Goal: Task Accomplishment & Management: Manage account settings

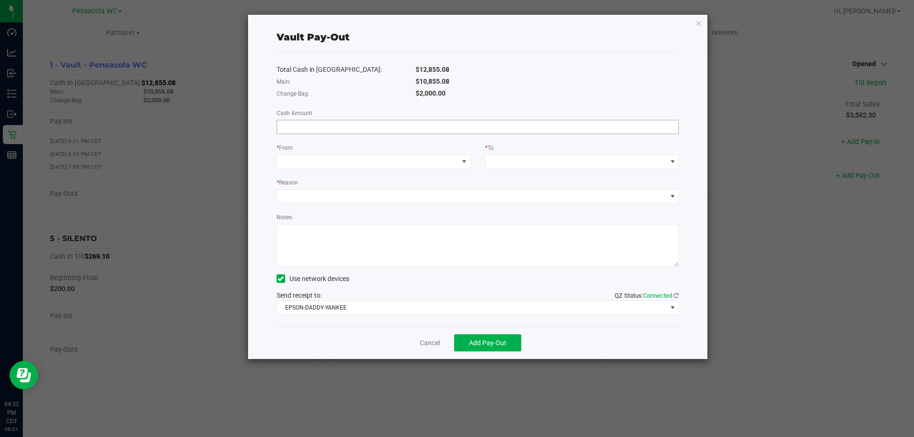
click at [360, 127] on input at bounding box center [478, 126] width 402 height 13
click at [356, 166] on span at bounding box center [367, 161] width 181 height 13
type input "$10,855.08"
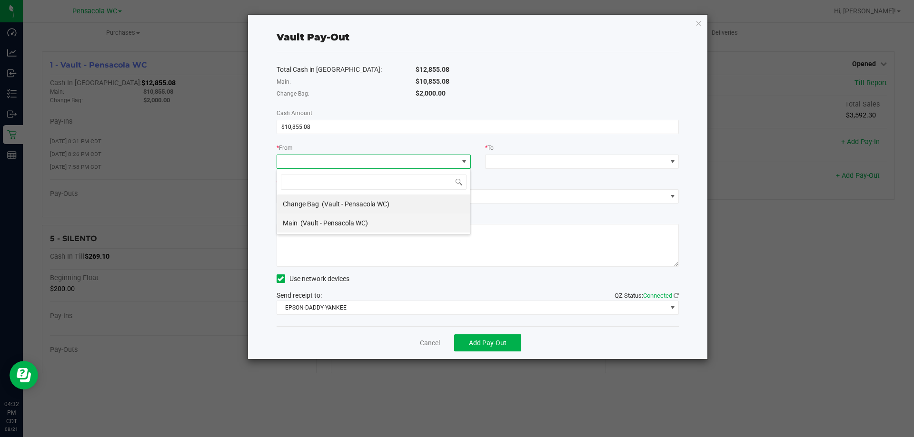
click at [348, 230] on div "Main (Vault - Pensacola WC)" at bounding box center [325, 223] width 85 height 17
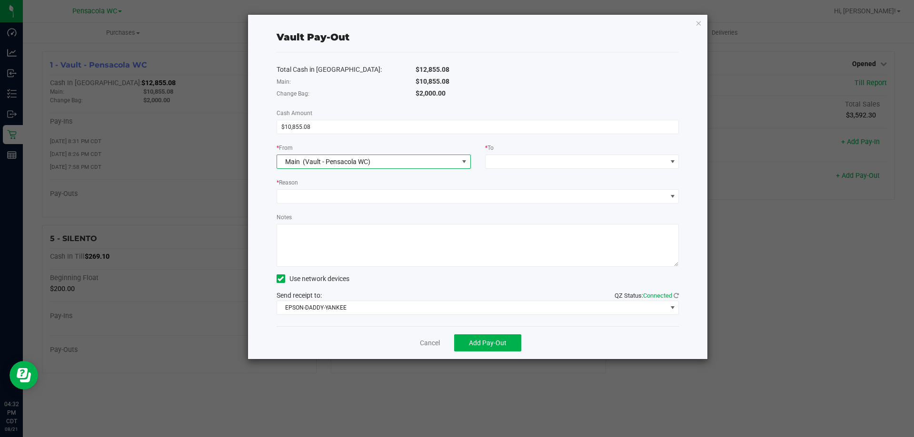
click at [525, 181] on div "* Reason" at bounding box center [478, 184] width 403 height 12
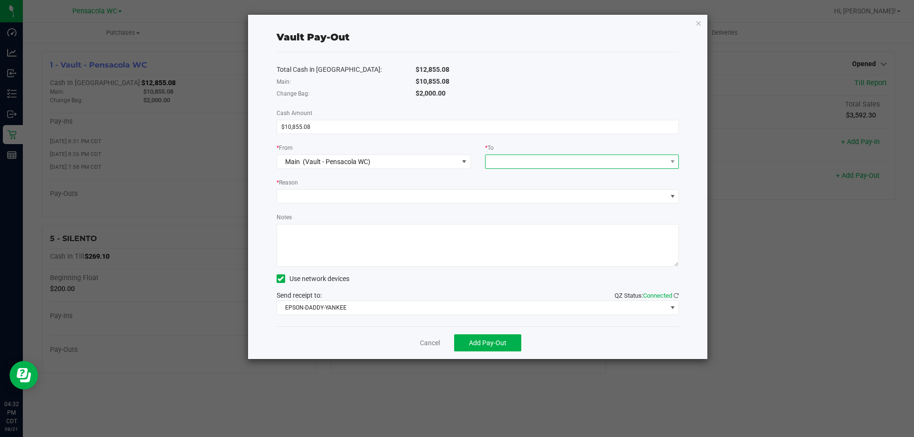
click at [504, 163] on span at bounding box center [575, 161] width 181 height 13
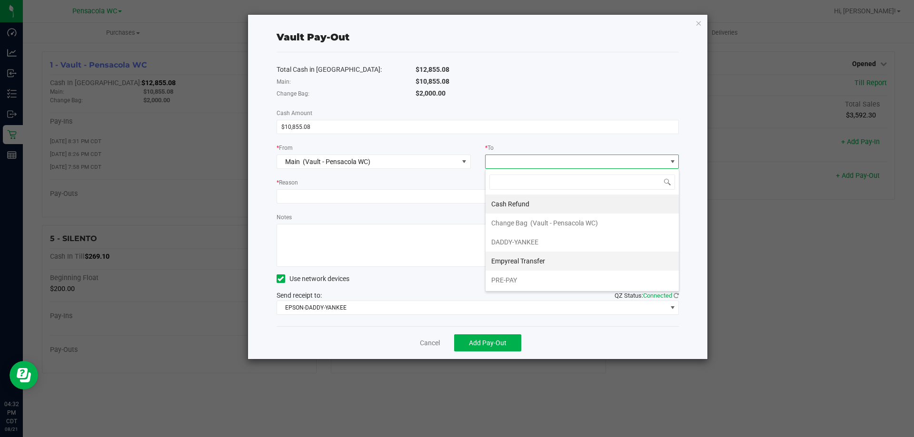
click at [542, 261] on span "Empyreal Transfer" at bounding box center [518, 261] width 54 height 8
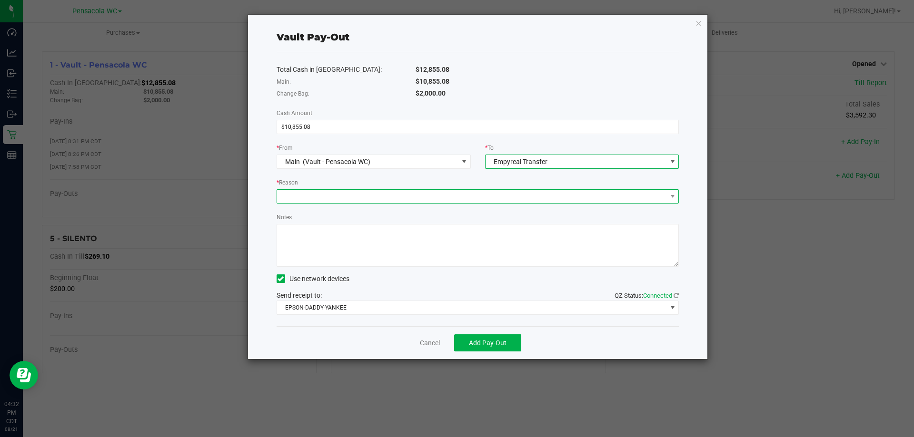
click at [419, 200] on span at bounding box center [472, 196] width 390 height 13
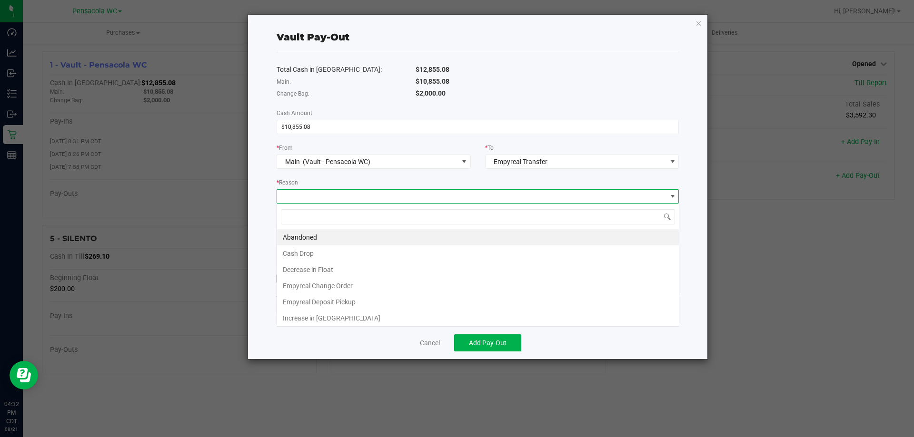
scroll to position [14, 402]
click at [346, 297] on li "Empyreal Deposit Pickup" at bounding box center [478, 302] width 402 height 16
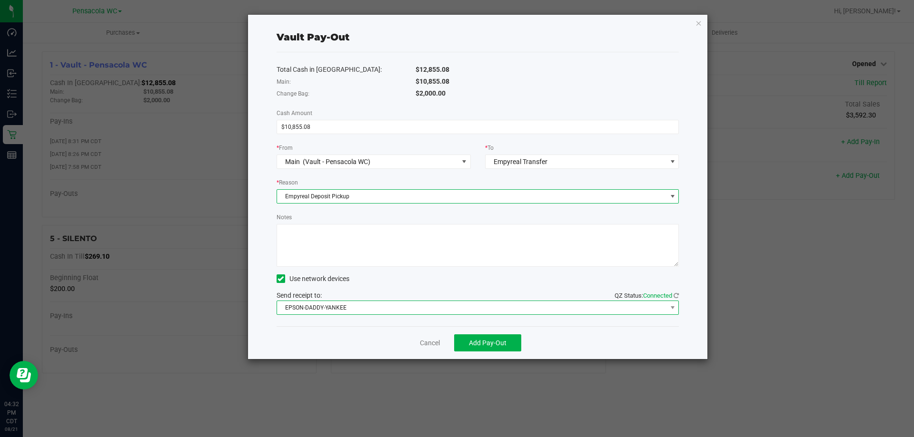
click at [318, 309] on span "EPSON-DADDY-YANKEE" at bounding box center [472, 307] width 390 height 13
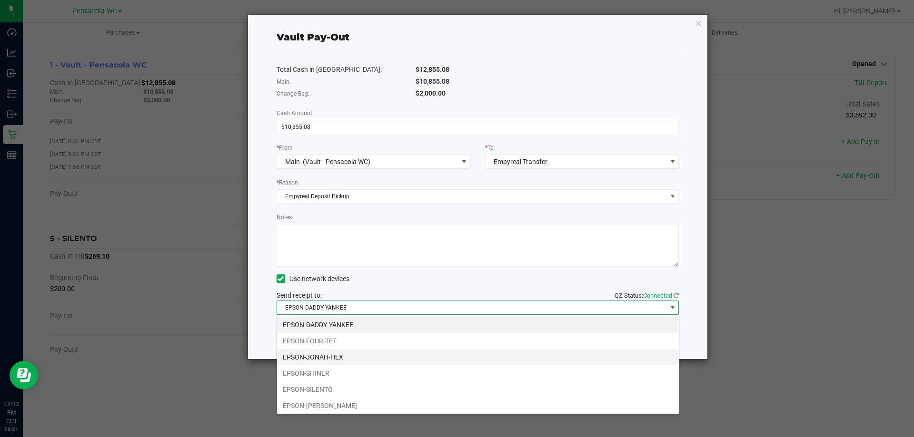
click at [308, 359] on li "EPSON-JONAH-HEX" at bounding box center [478, 357] width 402 height 16
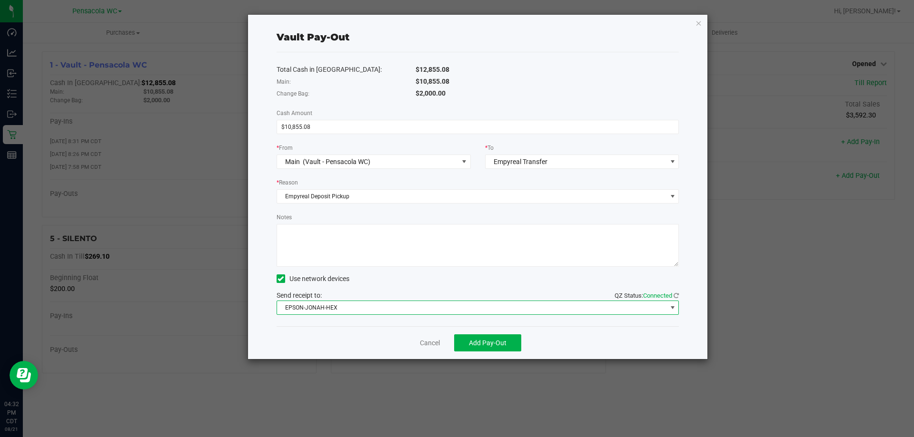
click at [304, 246] on textarea "Notes" at bounding box center [478, 245] width 403 height 43
click at [349, 228] on textarea "Notes" at bounding box center [478, 245] width 403 height 43
drag, startPoint x: 340, startPoint y: 232, endPoint x: 297, endPoint y: 234, distance: 43.4
click at [297, 234] on textarea "Notes" at bounding box center [478, 245] width 403 height 43
click at [331, 242] on textarea "Notes" at bounding box center [478, 245] width 403 height 43
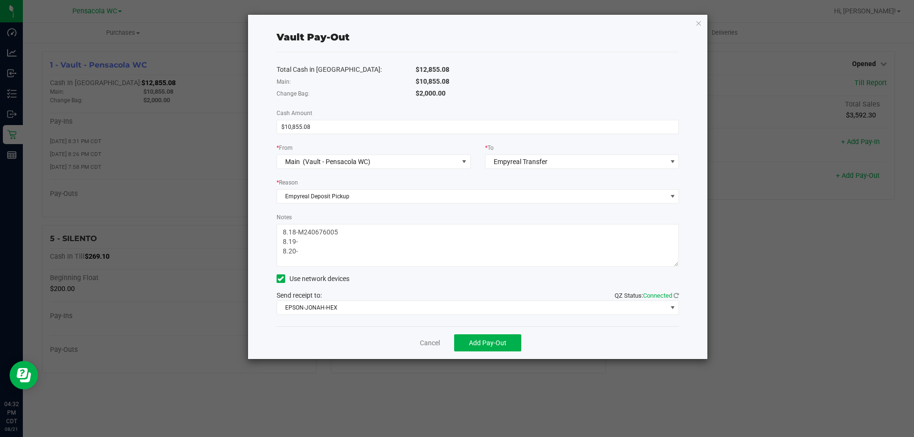
paste textarea "M240676005"
click at [367, 248] on textarea "Notes" at bounding box center [478, 245] width 403 height 43
paste textarea "M240676005"
click at [366, 246] on textarea "Notes" at bounding box center [478, 245] width 403 height 43
click at [361, 230] on textarea "Notes" at bounding box center [478, 245] width 403 height 43
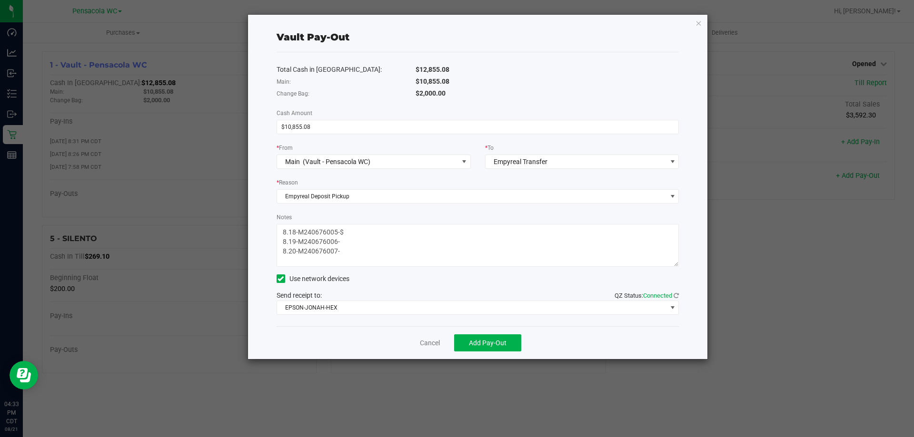
click at [406, 235] on textarea "Notes" at bounding box center [478, 245] width 403 height 43
click at [409, 238] on textarea "Notes" at bounding box center [478, 245] width 403 height 43
click at [413, 251] on textarea "Notes" at bounding box center [478, 245] width 403 height 43
click at [414, 238] on textarea "Notes" at bounding box center [478, 245] width 403 height 43
click at [389, 233] on textarea "Notes" at bounding box center [478, 245] width 403 height 43
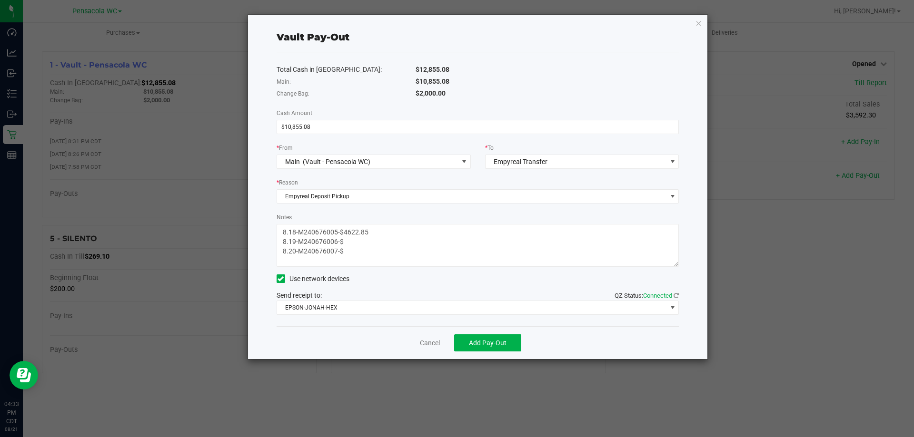
click at [378, 237] on textarea "Notes" at bounding box center [478, 245] width 403 height 43
click at [375, 243] on textarea "Notes" at bounding box center [478, 245] width 403 height 43
click at [411, 254] on textarea "Notes" at bounding box center [478, 245] width 403 height 43
type textarea "8.18-M240676005-$4622.85 8.19-M240676006-$3264.53 8.20-M240676007-$2967.70"
click at [492, 336] on button "Add Pay-Out" at bounding box center [487, 343] width 67 height 17
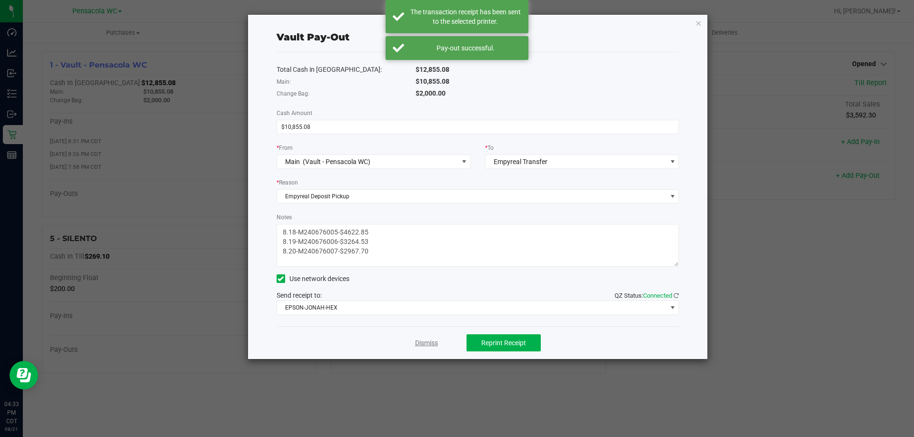
click at [431, 341] on link "Dismiss" at bounding box center [426, 343] width 23 height 10
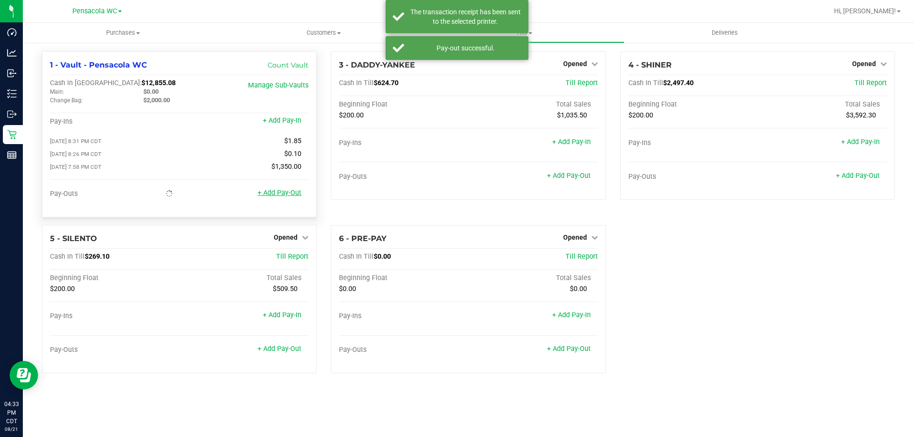
click at [294, 197] on link "+ Add Pay-Out" at bounding box center [279, 193] width 44 height 8
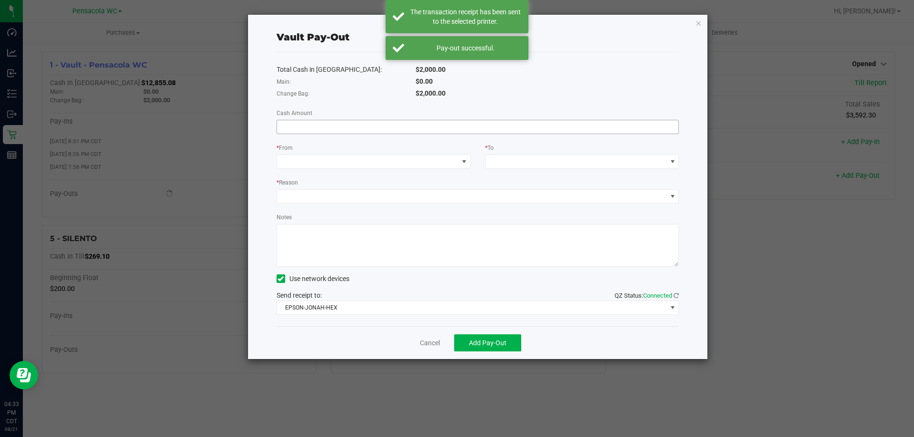
click at [387, 130] on input at bounding box center [478, 126] width 402 height 13
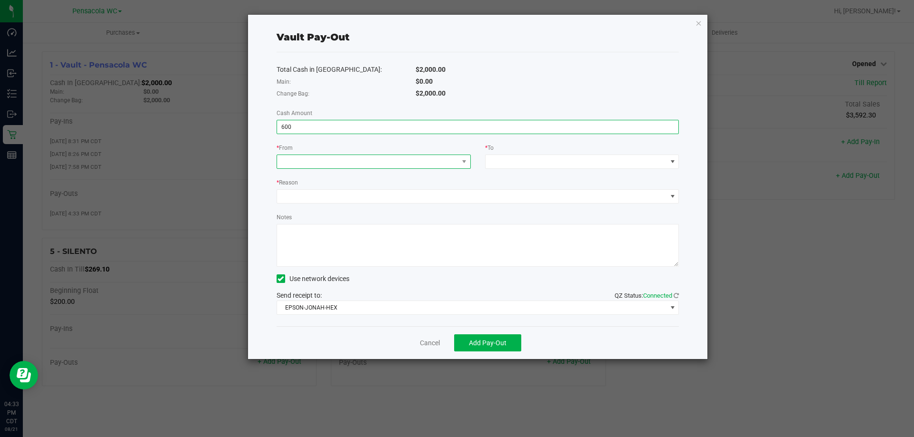
click at [377, 165] on span at bounding box center [367, 161] width 181 height 13
type input "$600.00"
click at [340, 206] on span "(Vault - Pensacola WC)" at bounding box center [356, 204] width 68 height 8
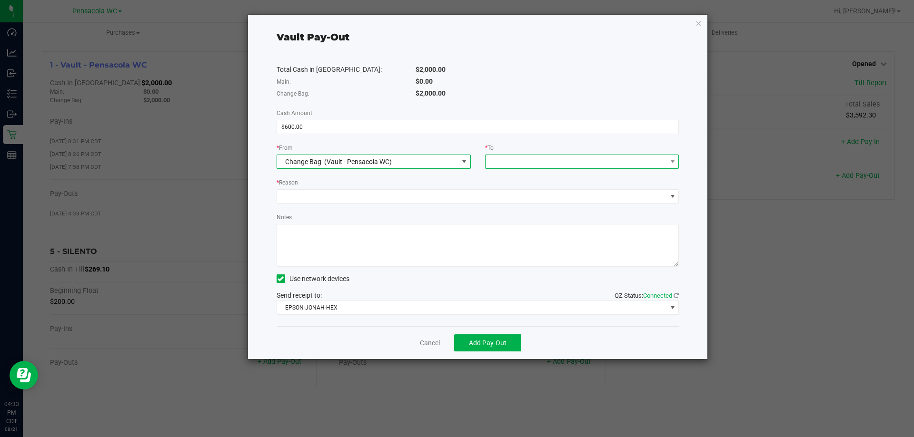
click at [532, 164] on span at bounding box center [575, 161] width 181 height 13
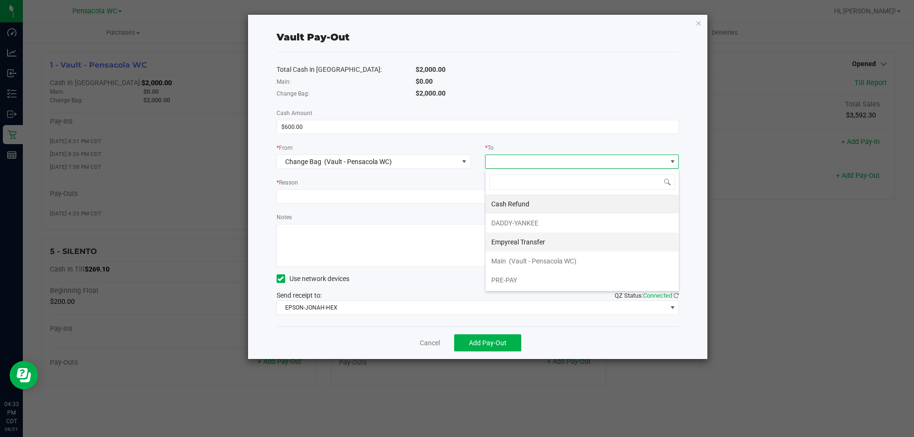
click at [525, 240] on span "Empyreal Transfer" at bounding box center [518, 242] width 54 height 8
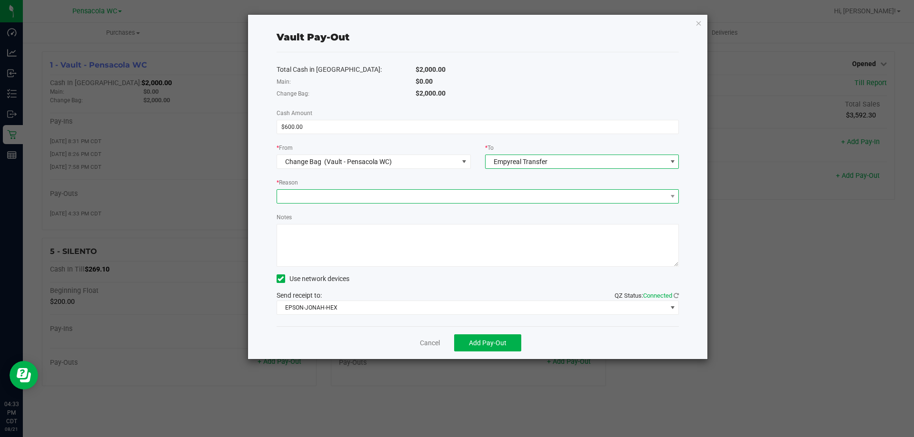
click at [451, 196] on span at bounding box center [472, 196] width 390 height 13
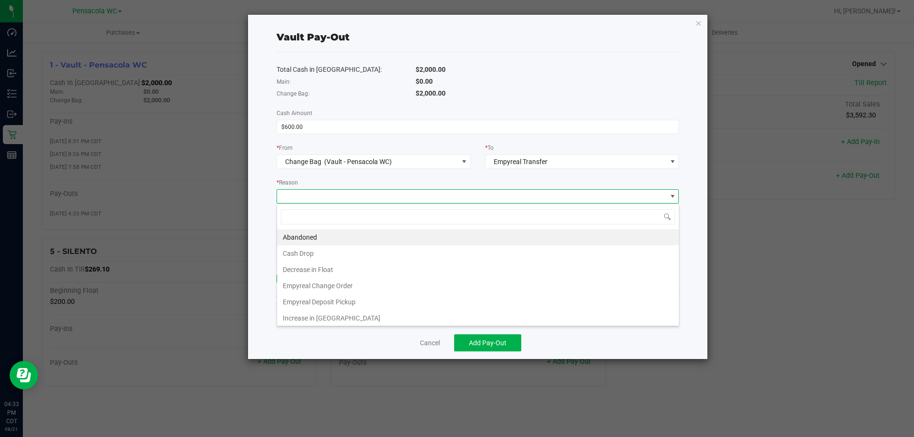
scroll to position [2, 0]
click at [365, 299] on li "Empyreal Deposit Pickup" at bounding box center [478, 300] width 402 height 16
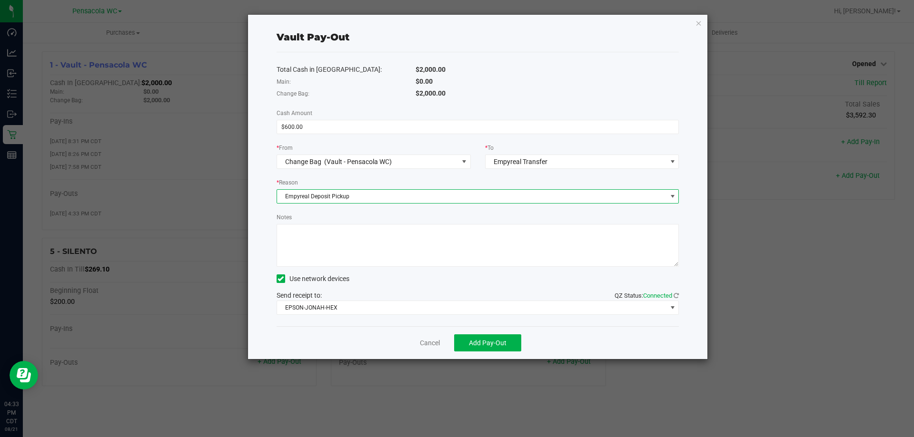
click at [361, 199] on span "Empyreal Deposit Pickup" at bounding box center [472, 196] width 390 height 13
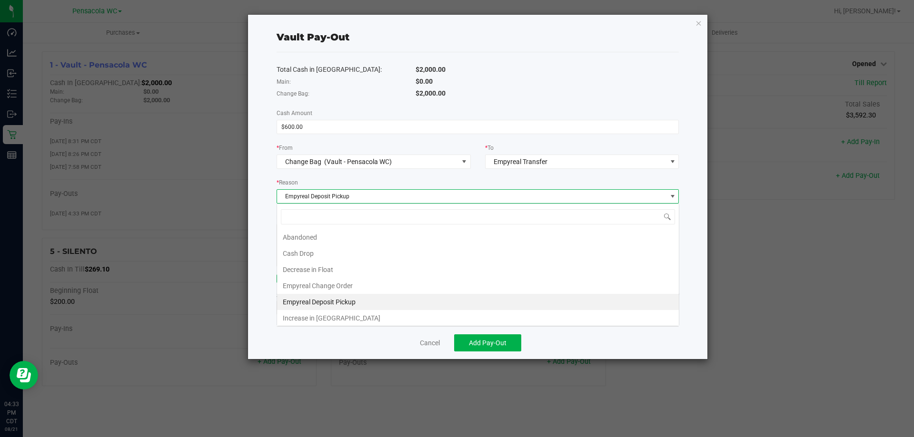
scroll to position [14, 402]
click at [367, 281] on li "Empyreal Change Order" at bounding box center [478, 286] width 402 height 16
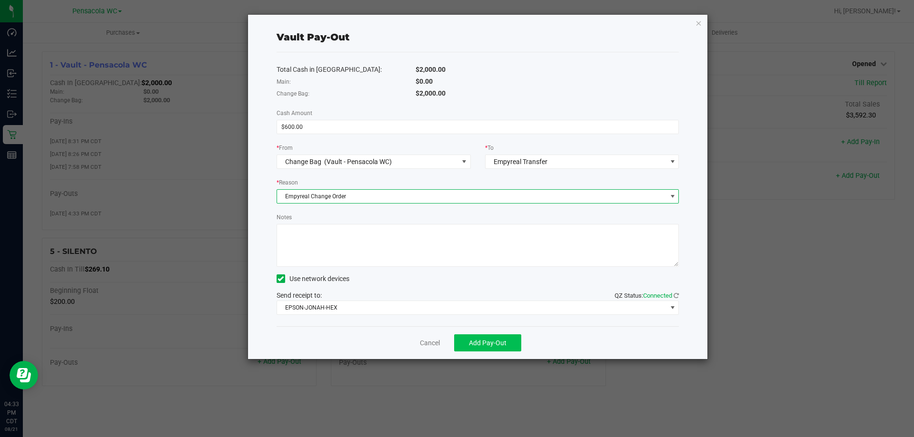
click at [507, 350] on button "Add Pay-Out" at bounding box center [487, 343] width 67 height 17
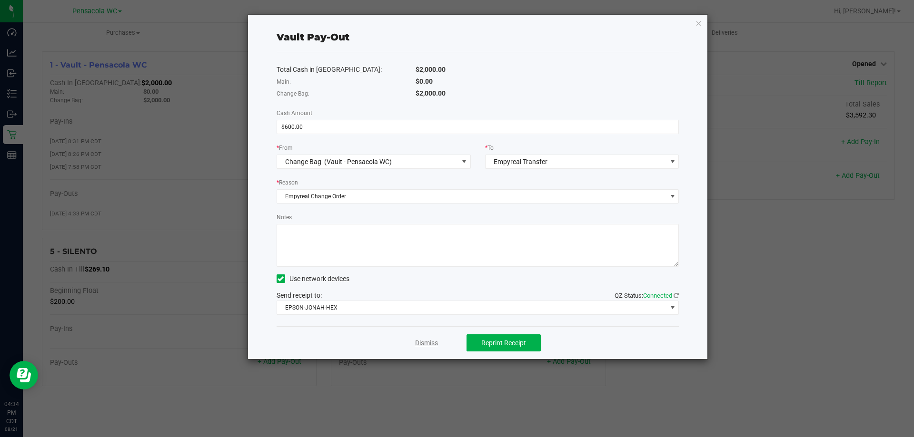
click at [424, 341] on link "Dismiss" at bounding box center [426, 343] width 23 height 10
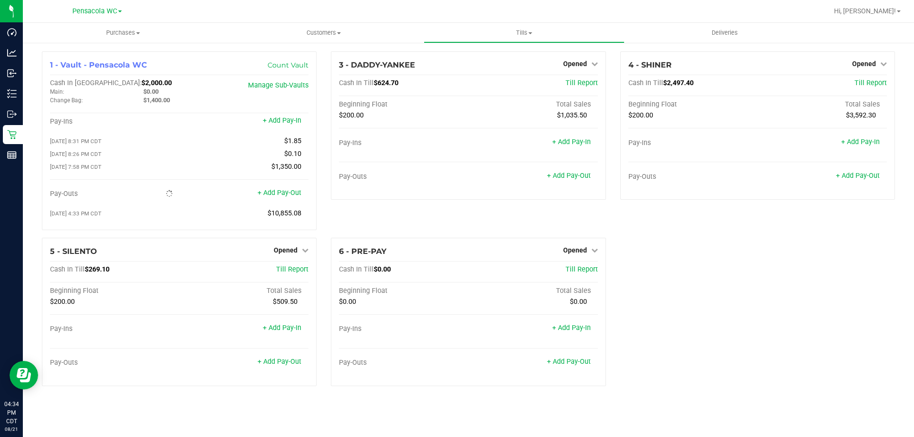
click at [284, 119] on link "+ Add Pay-In" at bounding box center [282, 121] width 39 height 8
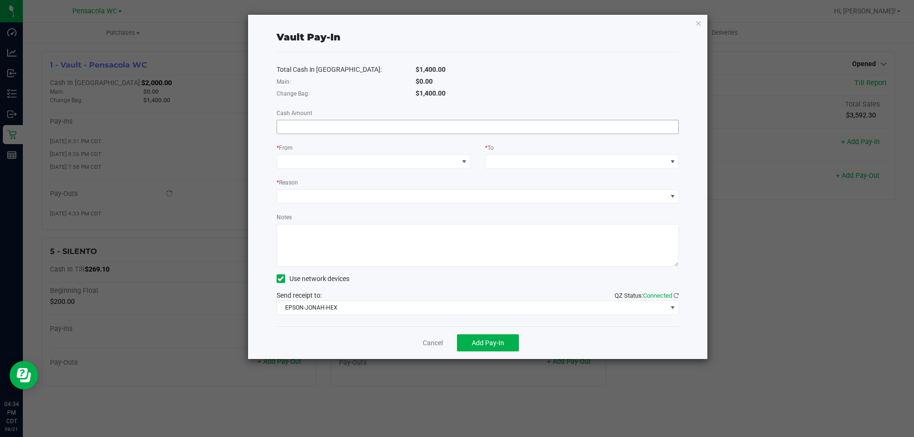
click at [387, 128] on input at bounding box center [478, 126] width 402 height 13
click at [354, 133] on input "600" at bounding box center [478, 126] width 402 height 13
click at [377, 161] on span at bounding box center [367, 161] width 181 height 13
type input "$600.00"
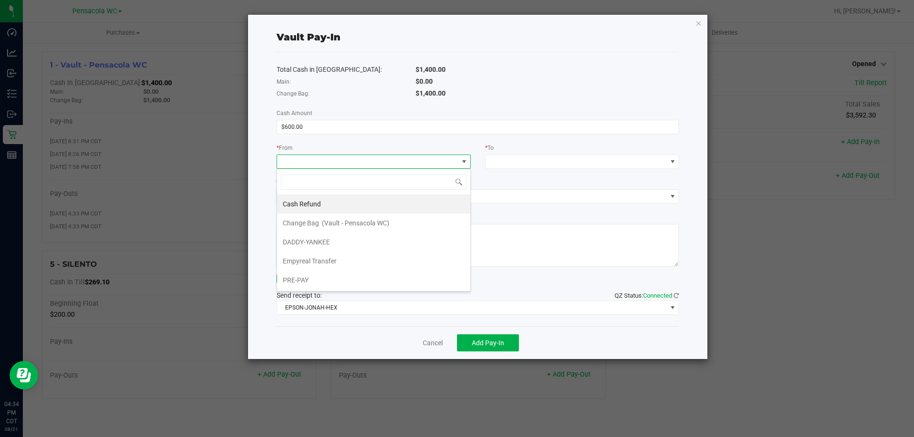
scroll to position [14, 194]
click at [331, 264] on span "Empyreal Transfer" at bounding box center [310, 261] width 54 height 8
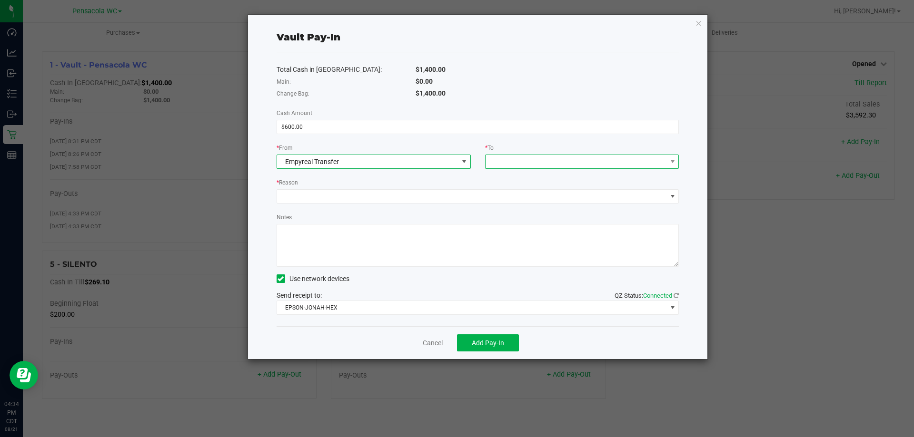
click at [550, 161] on span at bounding box center [575, 161] width 181 height 13
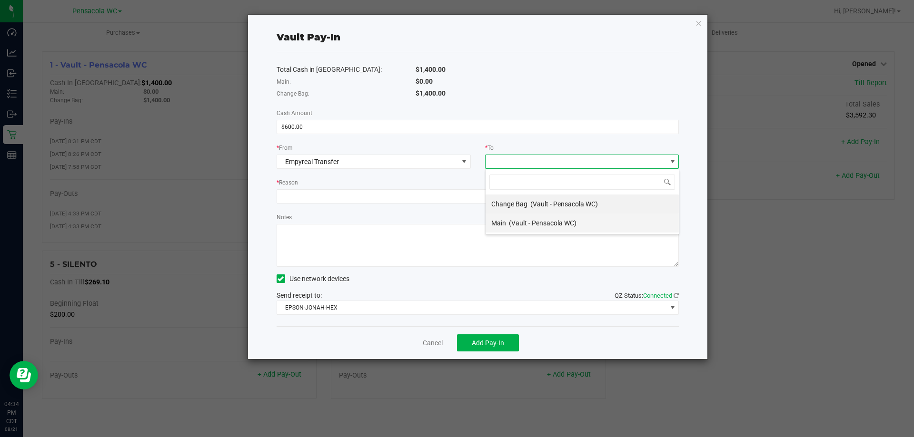
click at [552, 223] on span "(Vault - Pensacola WC)" at bounding box center [543, 223] width 68 height 8
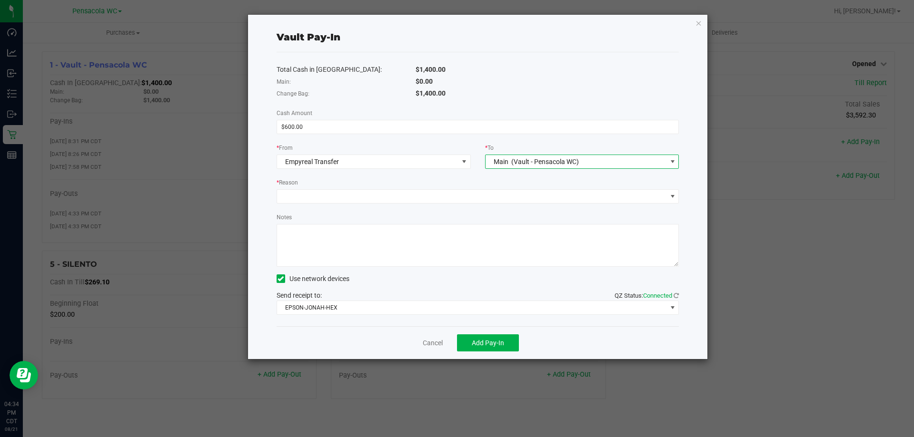
click at [526, 161] on span "(Vault - Pensacola WC)" at bounding box center [545, 162] width 68 height 8
click at [523, 207] on span "Change Bag" at bounding box center [509, 204] width 36 height 8
click at [433, 203] on span at bounding box center [472, 196] width 390 height 13
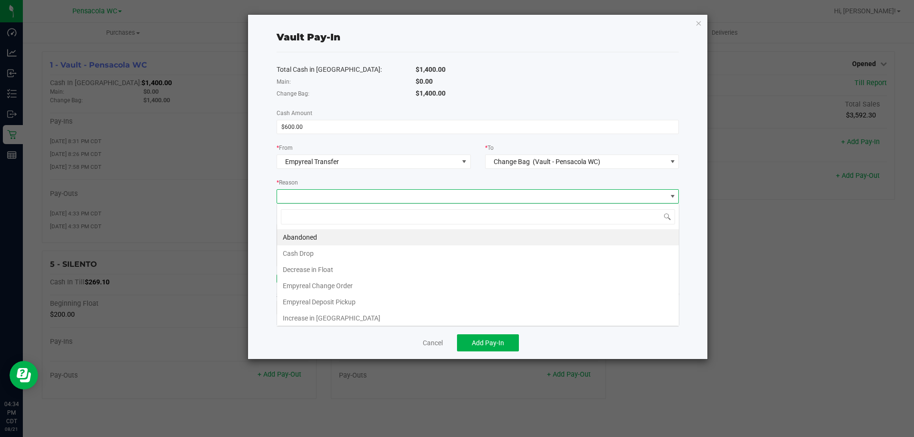
scroll to position [14, 402]
click at [348, 283] on li "Empyreal Change Order" at bounding box center [478, 286] width 402 height 16
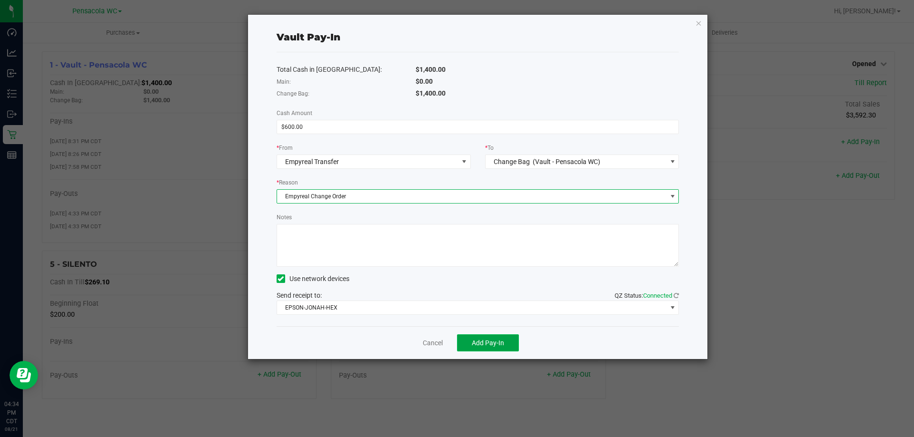
click at [492, 342] on span "Add Pay-In" at bounding box center [488, 343] width 32 height 8
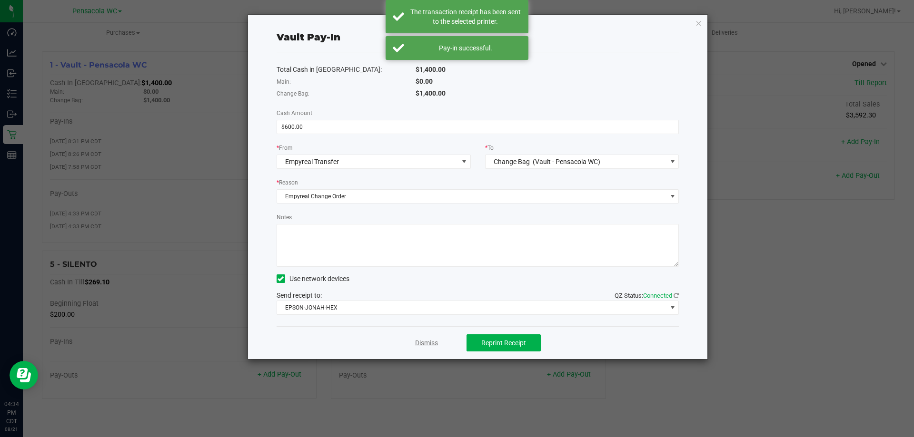
click at [418, 345] on link "Dismiss" at bounding box center [426, 343] width 23 height 10
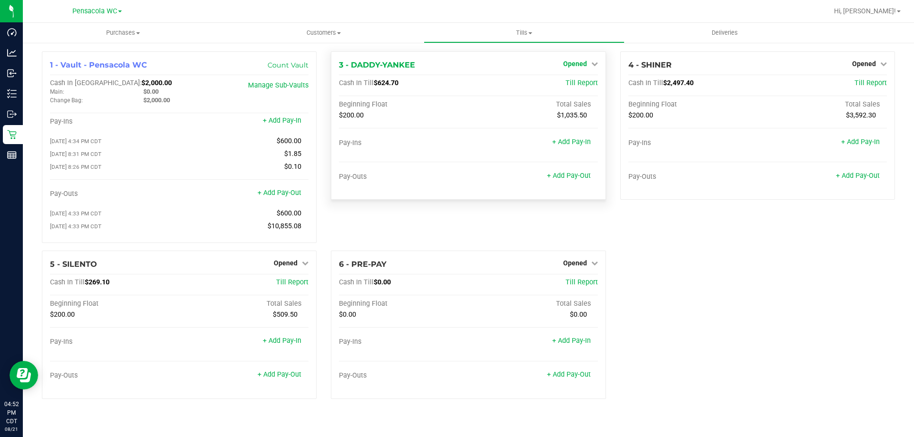
click at [575, 63] on span "Opened" at bounding box center [575, 64] width 24 height 8
click at [577, 82] on link "Close Till" at bounding box center [576, 84] width 26 height 8
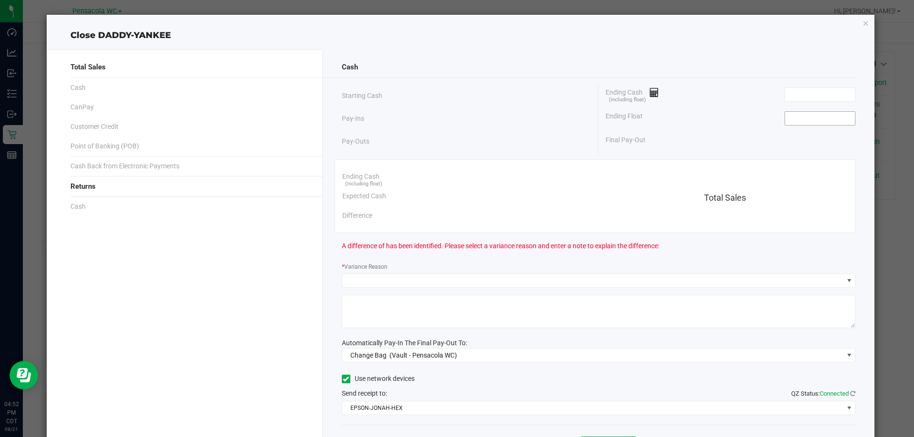
click at [832, 118] on input at bounding box center [820, 118] width 70 height 13
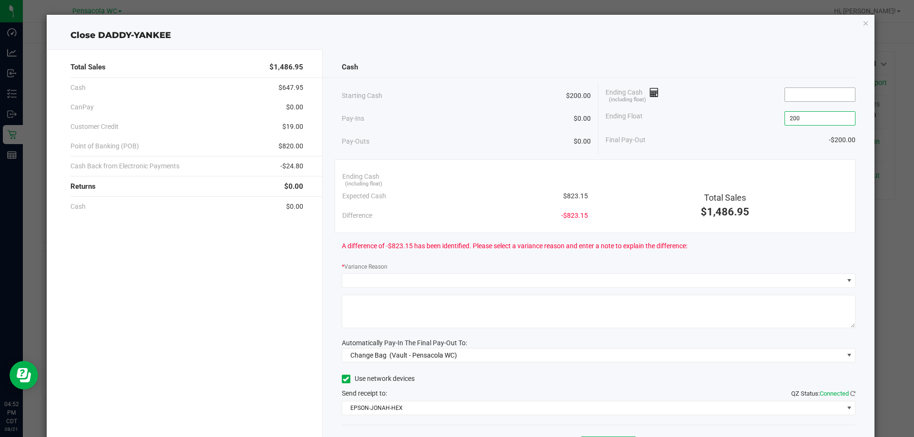
click at [817, 94] on input at bounding box center [820, 94] width 70 height 13
type input "$200.00"
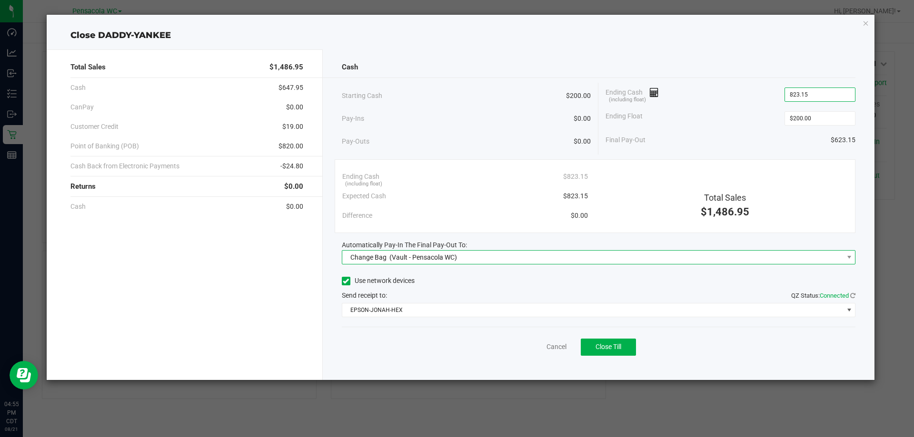
click at [388, 256] on div "Change Bag (Vault - Pensacola WC)" at bounding box center [401, 257] width 111 height 17
type input "$823.15"
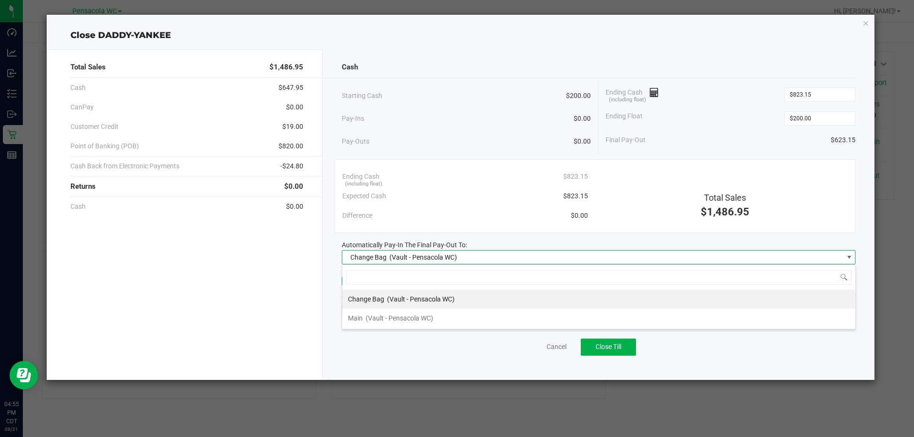
scroll to position [14, 514]
click at [374, 322] on span "(Vault - Pensacola WC)" at bounding box center [400, 319] width 68 height 8
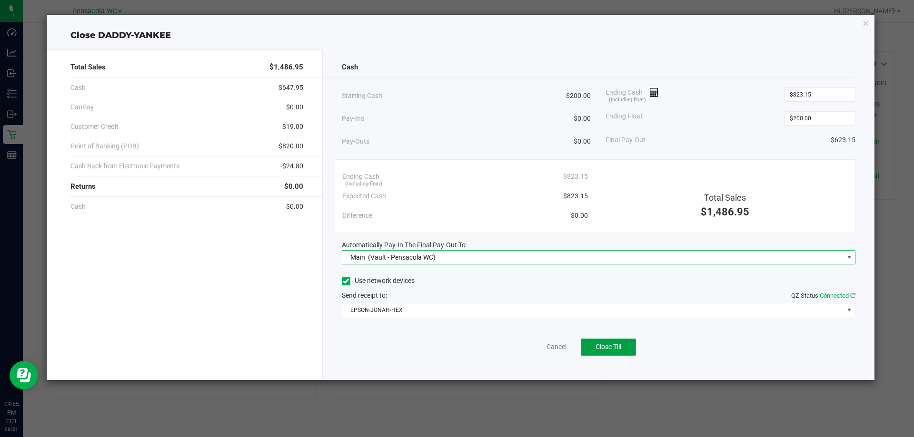
click at [599, 346] on span "Close Till" at bounding box center [608, 347] width 26 height 8
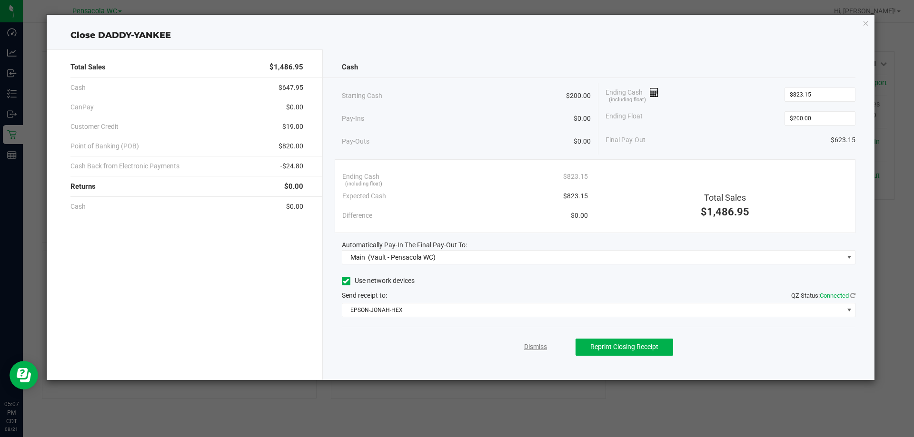
click at [534, 349] on link "Dismiss" at bounding box center [535, 347] width 23 height 10
